Goal: Register for event/course

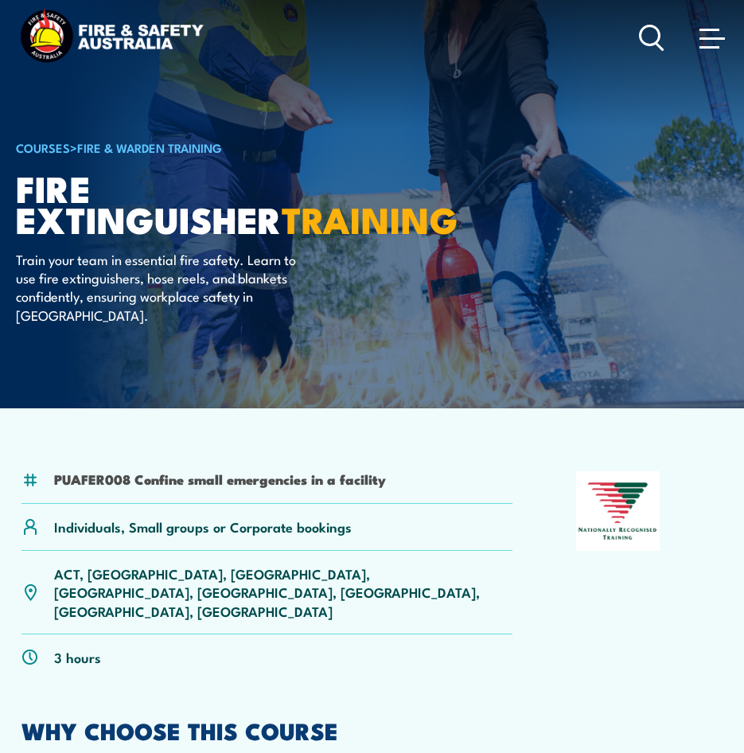
click at [721, 37] on span at bounding box center [711, 38] width 25 height 2
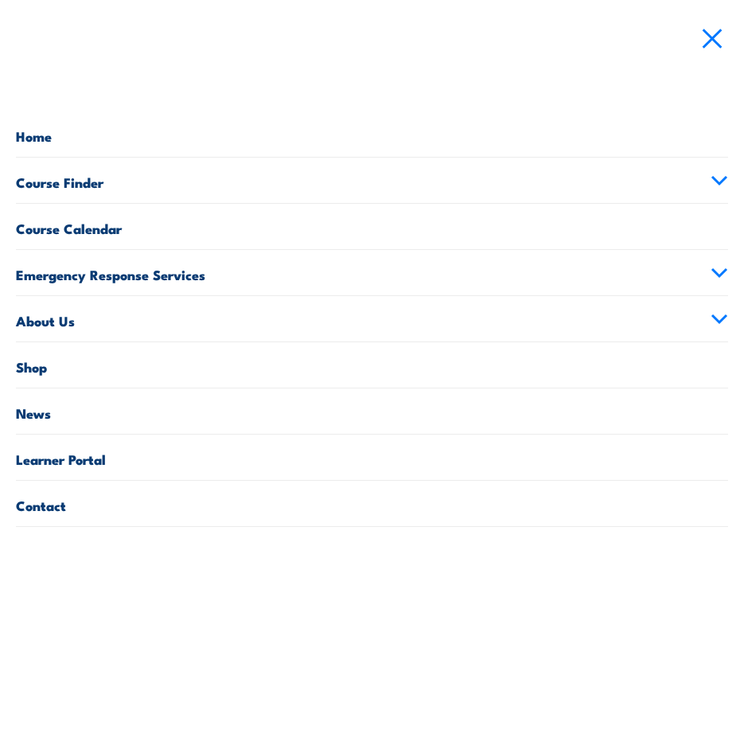
click at [120, 180] on link "Course Finder" at bounding box center [372, 180] width 712 height 45
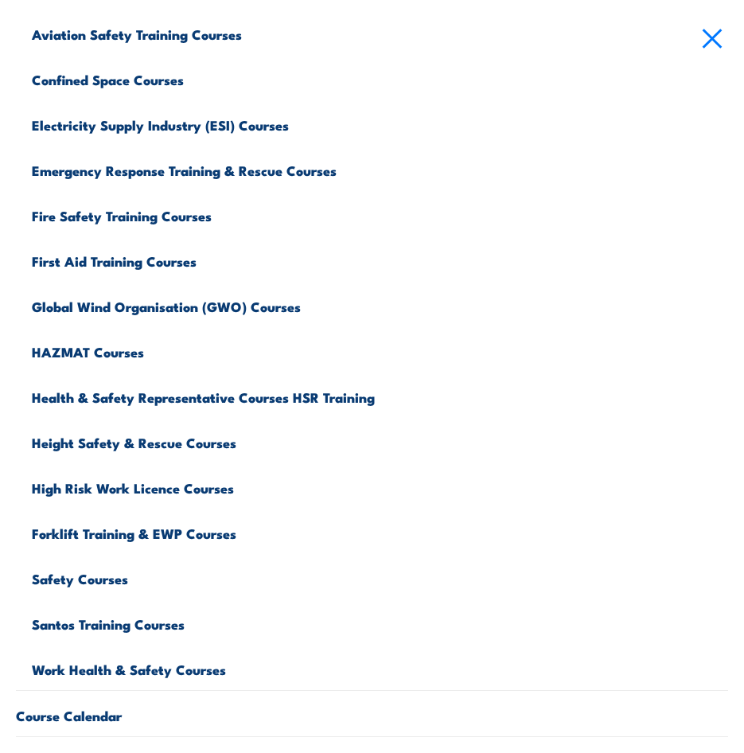
scroll to position [318, 0]
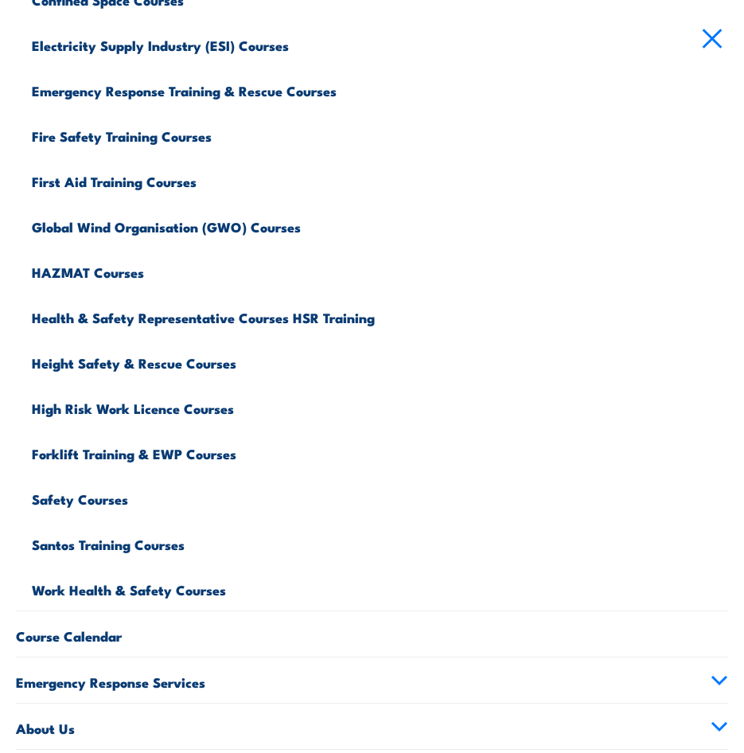
click at [100, 502] on link "Safety Courses" at bounding box center [380, 496] width 696 height 45
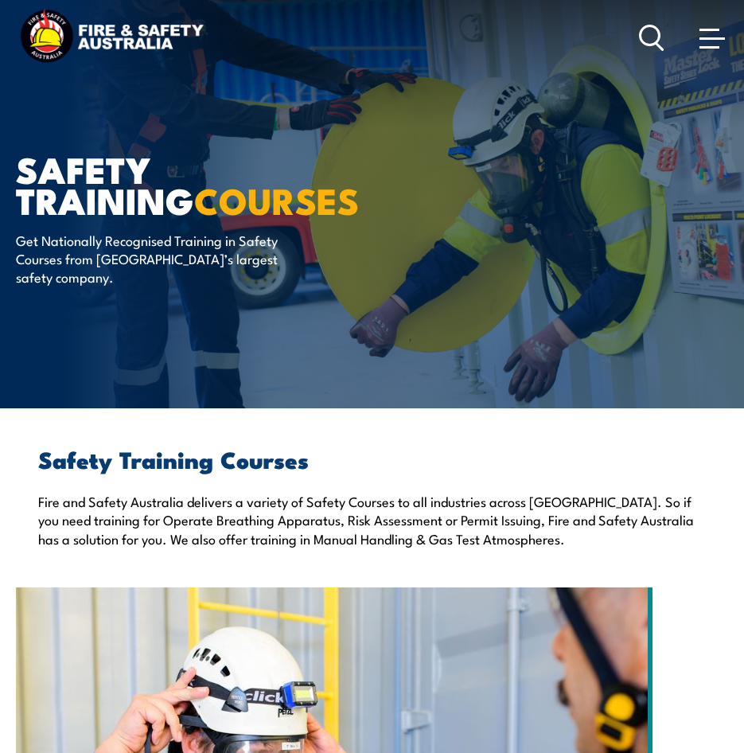
click at [719, 44] on span at bounding box center [711, 38] width 25 height 18
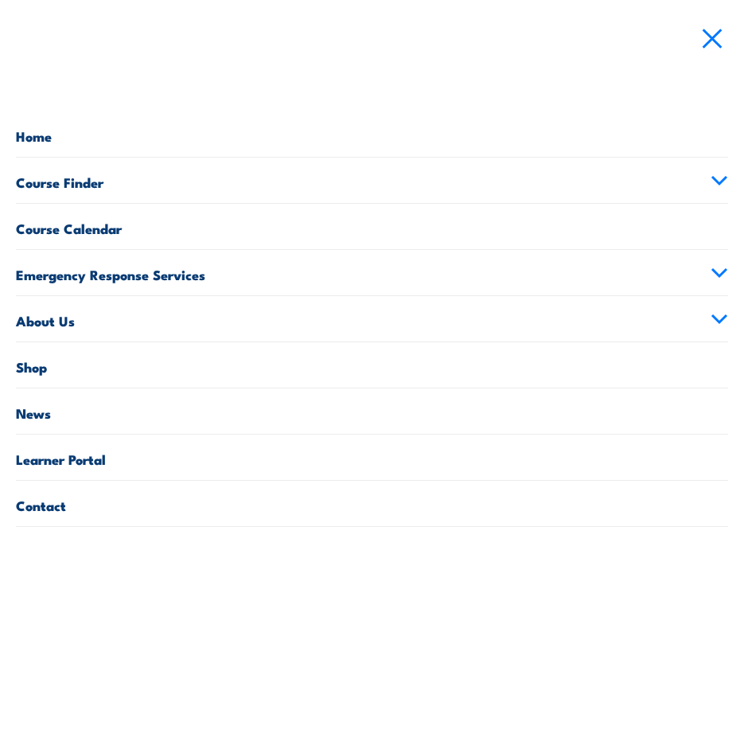
click at [123, 189] on link "Course Finder" at bounding box center [372, 180] width 712 height 45
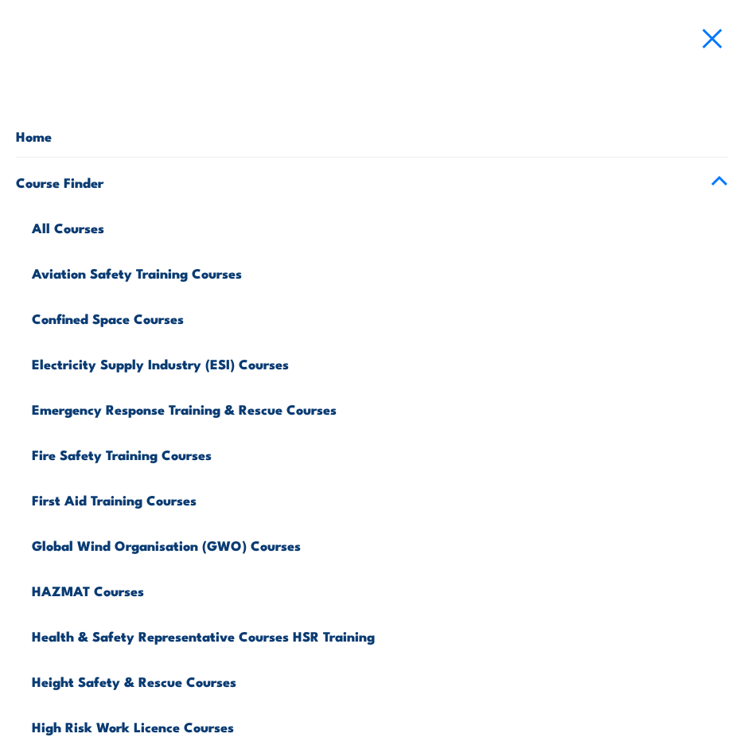
click at [201, 640] on link "Health & Safety Representative Courses HSR Training" at bounding box center [380, 633] width 696 height 45
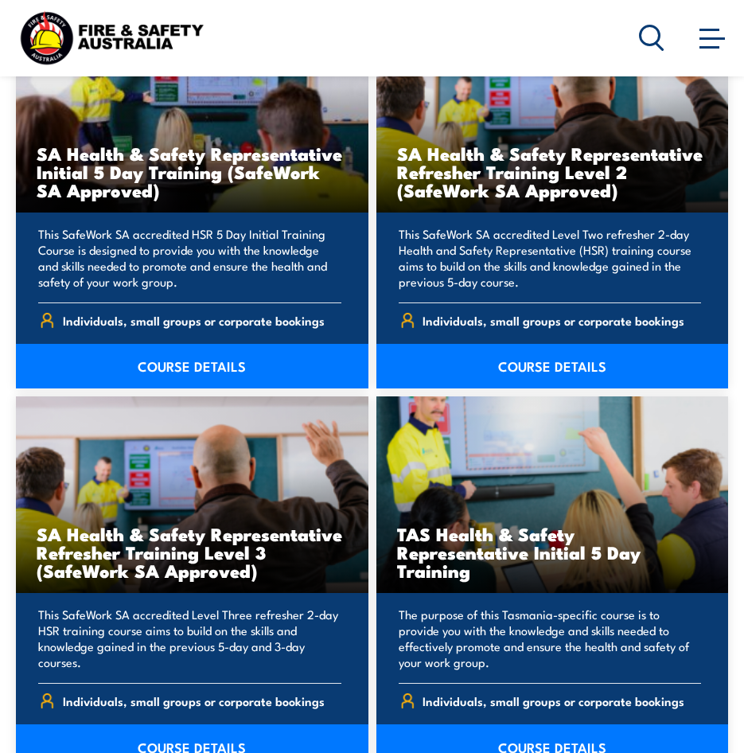
scroll to position [3661, 0]
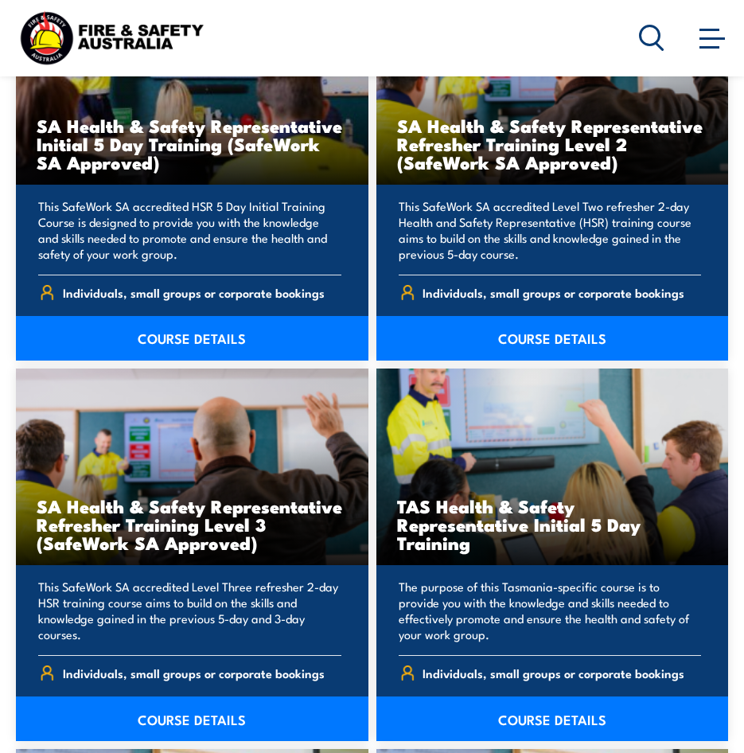
click at [197, 116] on h3 "SA Health & Safety Representative Initial 5 Day Training (SafeWork SA Approved)" at bounding box center [192, 143] width 311 height 55
click at [172, 316] on link "COURSE DETAILS" at bounding box center [192, 338] width 353 height 45
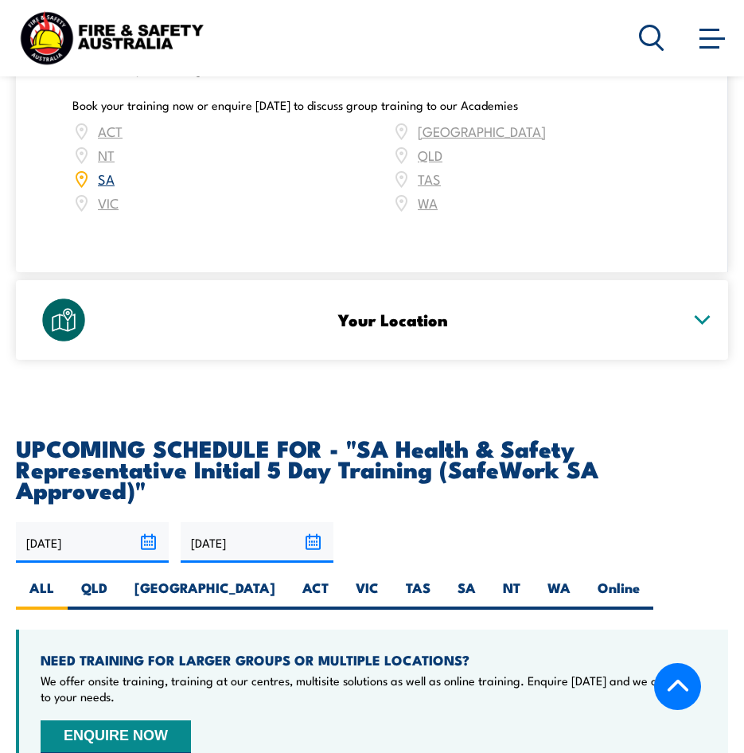
scroll to position [2865, 0]
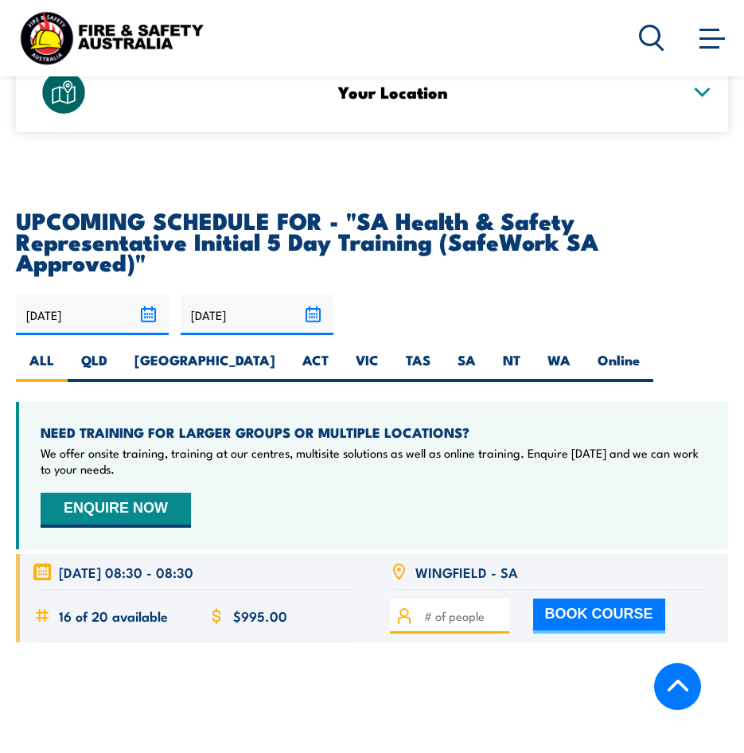
click at [508, 377] on div "01/09/2025 28/02/2026" at bounding box center [372, 338] width 712 height 88
click at [584, 382] on label "Online" at bounding box center [618, 366] width 69 height 31
click at [640, 361] on input "Online" at bounding box center [645, 356] width 10 height 10
radio input "true"
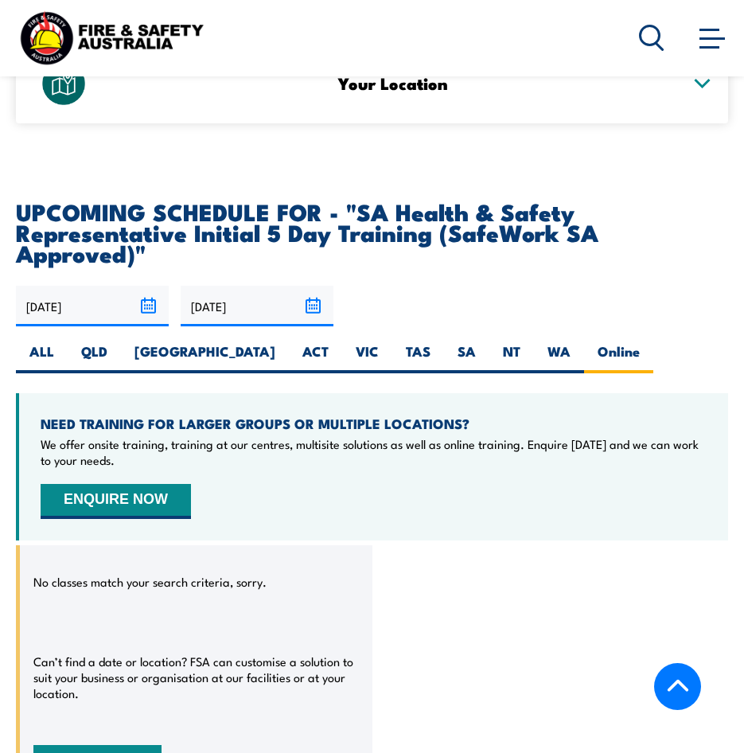
scroll to position [3105, 0]
